Goal: Find specific page/section

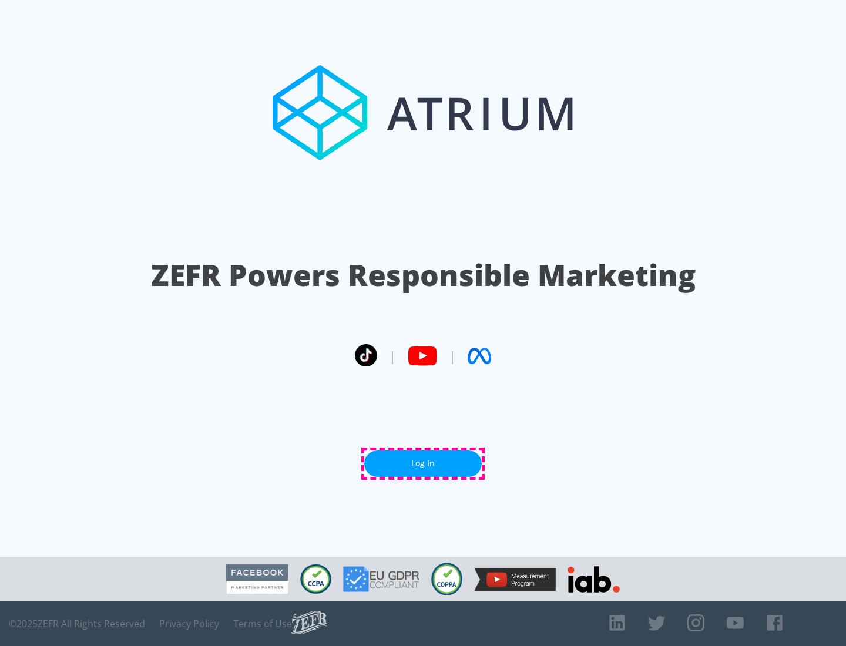
click at [423, 464] on link "Log In" at bounding box center [423, 464] width 118 height 26
